Goal: Use online tool/utility: Utilize a website feature to perform a specific function

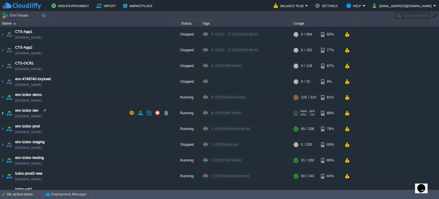
click at [3, 112] on img at bounding box center [2, 112] width 5 height 15
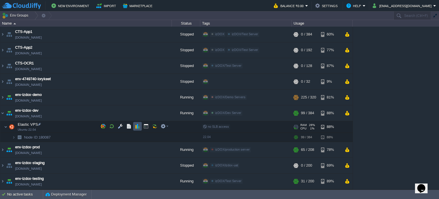
click at [137, 126] on button "button" at bounding box center [137, 126] width 5 height 5
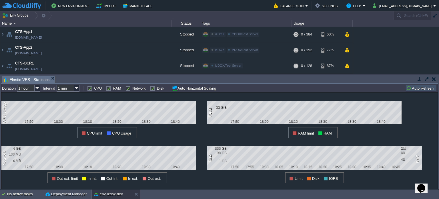
click at [418, 88] on button "Auto Refresh" at bounding box center [420, 88] width 29 height 5
click at [39, 87] on img at bounding box center [37, 88] width 5 height 7
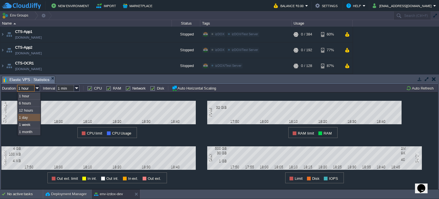
click at [31, 118] on div "1 day" at bounding box center [29, 117] width 22 height 7
type input "1 day"
type input "1 hour"
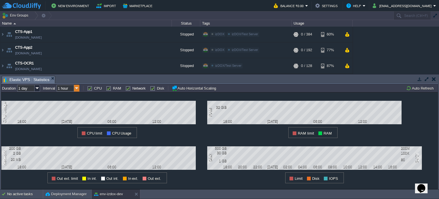
click at [78, 87] on img at bounding box center [76, 88] width 5 height 7
click at [431, 86] on button "Auto Refresh" at bounding box center [420, 88] width 29 height 5
click at [436, 80] on button "button" at bounding box center [434, 78] width 4 height 5
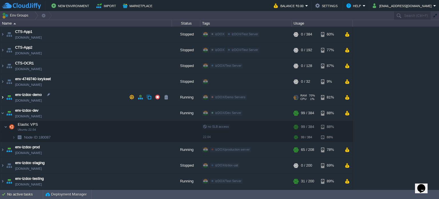
click at [5, 96] on img at bounding box center [2, 97] width 5 height 15
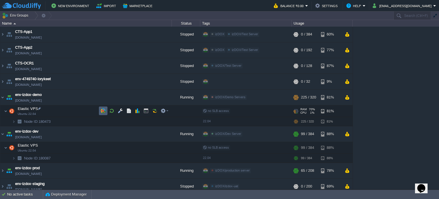
click at [104, 113] on td at bounding box center [103, 110] width 9 height 9
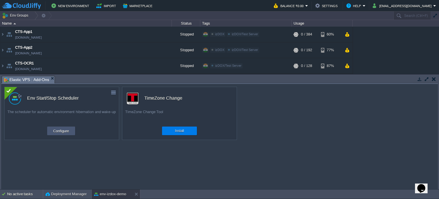
click at [66, 134] on button "Configure" at bounding box center [60, 130] width 19 height 7
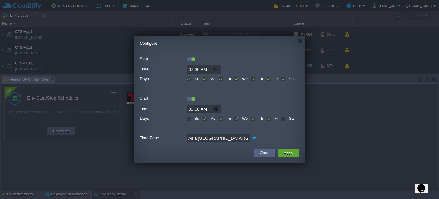
click at [273, 79] on label "Fr" at bounding box center [275, 79] width 5 height 4
click at [269, 79] on input "Fr" at bounding box center [269, 80] width 4 height 4
checkbox input "false"
click at [288, 152] on button "Apply" at bounding box center [288, 152] width 13 height 7
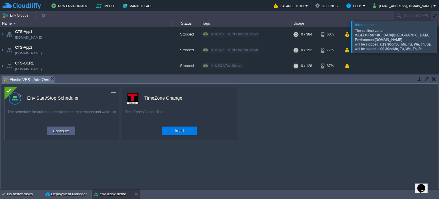
click at [439, 39] on div at bounding box center [446, 36] width 0 height 31
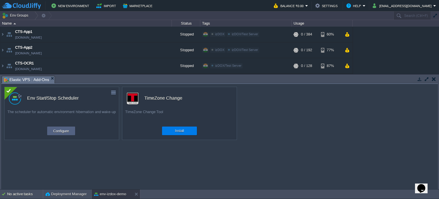
click at [435, 81] on td at bounding box center [434, 79] width 7 height 7
